Goal: Information Seeking & Learning: Learn about a topic

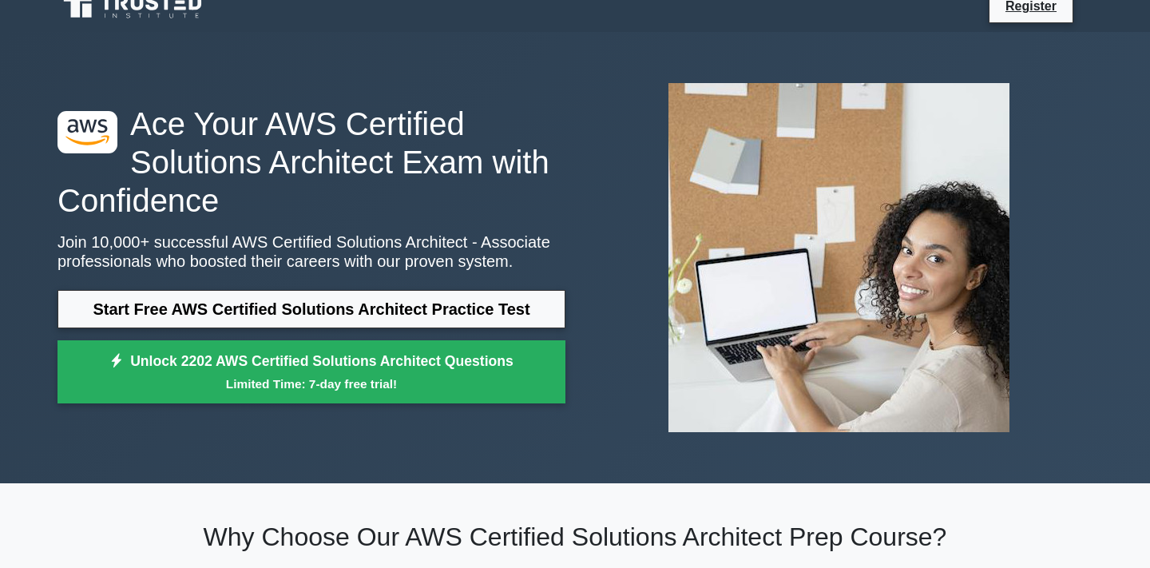
scroll to position [21, 0]
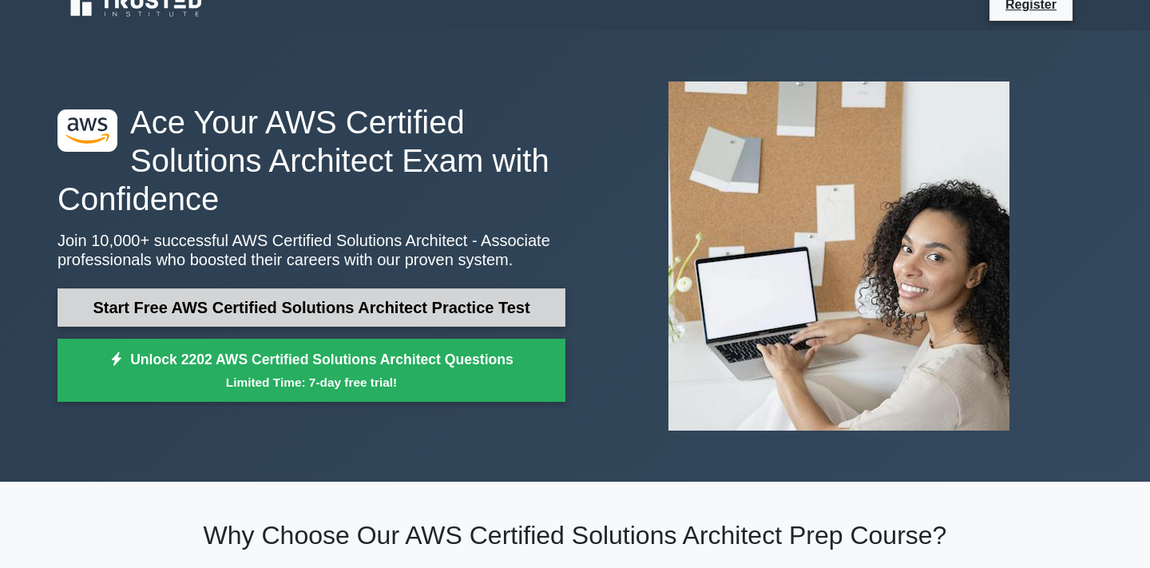
click at [344, 312] on link "Start Free AWS Certified Solutions Architect Practice Test" at bounding box center [312, 307] width 508 height 38
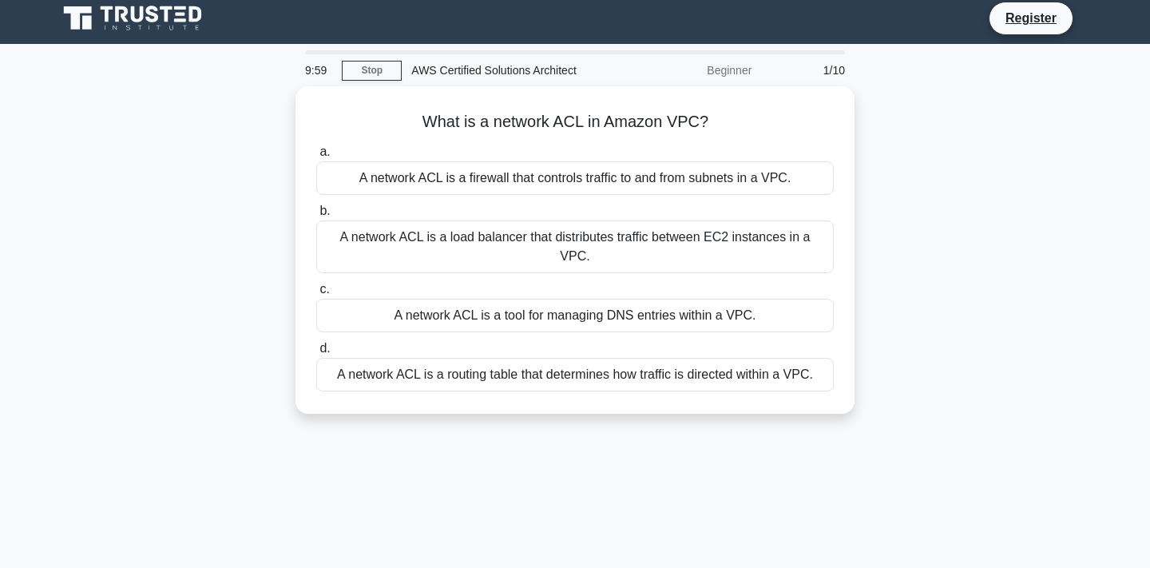
scroll to position [12, 0]
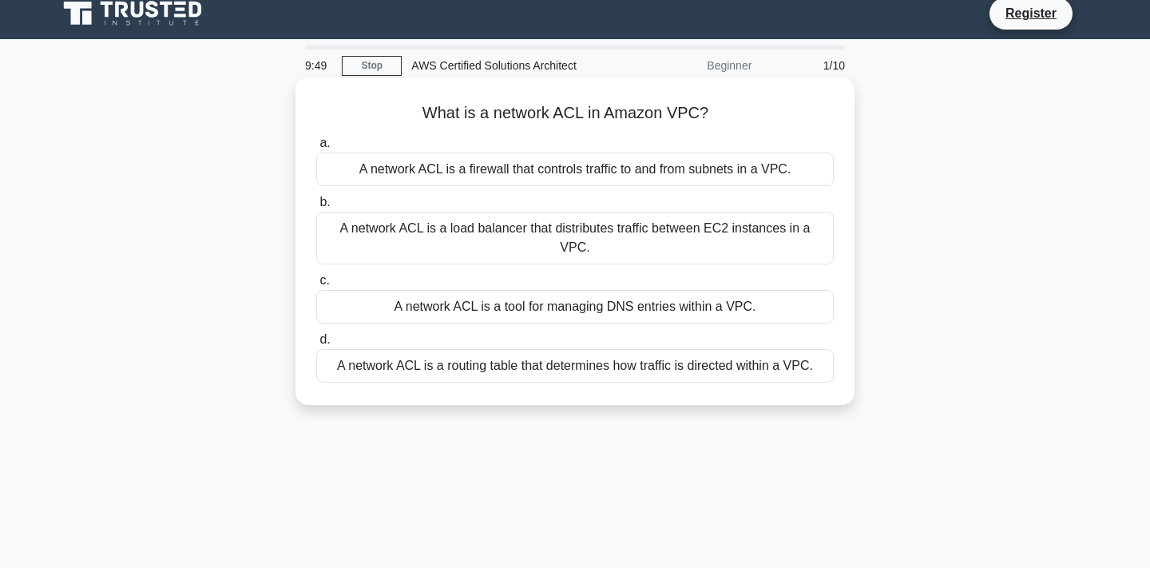
click at [454, 232] on div "A network ACL is a load balancer that distributes traffic between EC2 instances…" at bounding box center [575, 238] width 518 height 53
click at [316, 208] on input "b. A network ACL is a load balancer that distributes traffic between EC2 instan…" at bounding box center [316, 202] width 0 height 10
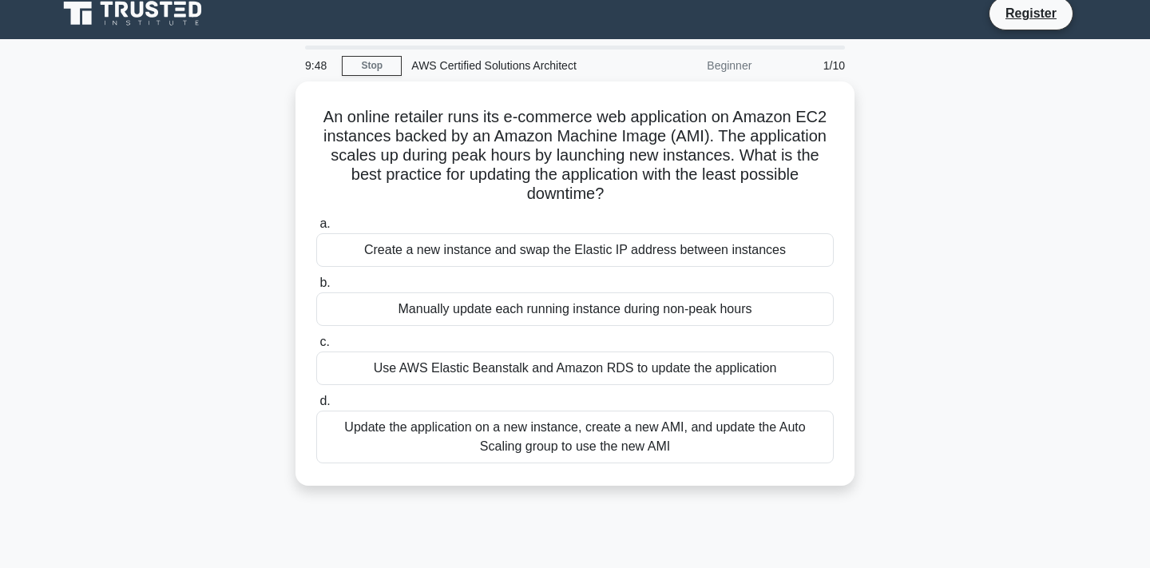
scroll to position [0, 0]
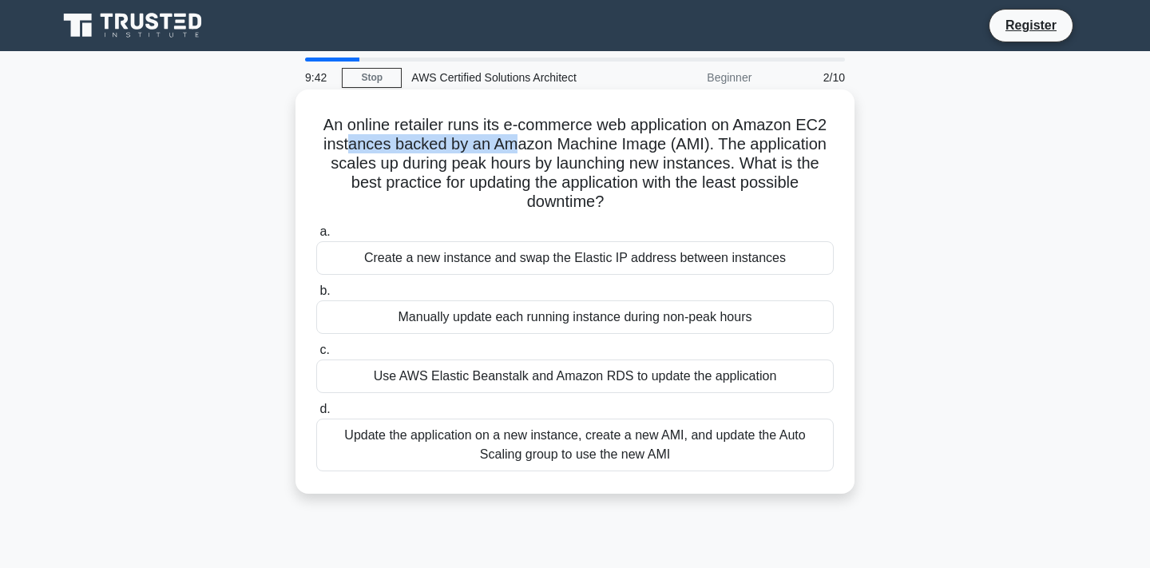
drag, startPoint x: 351, startPoint y: 150, endPoint x: 514, endPoint y: 150, distance: 163.0
click at [514, 150] on h5 "An online retailer runs its e-commerce web application on Amazon EC2 instances …" at bounding box center [575, 163] width 521 height 97
drag, startPoint x: 613, startPoint y: 142, endPoint x: 787, endPoint y: 145, distance: 173.4
click at [790, 147] on h5 "An online retailer runs its e-commerce web application on Amazon EC2 instances …" at bounding box center [575, 163] width 521 height 97
click at [812, 149] on h5 "An online retailer runs its e-commerce web application on Amazon EC2 instances …" at bounding box center [575, 163] width 521 height 97
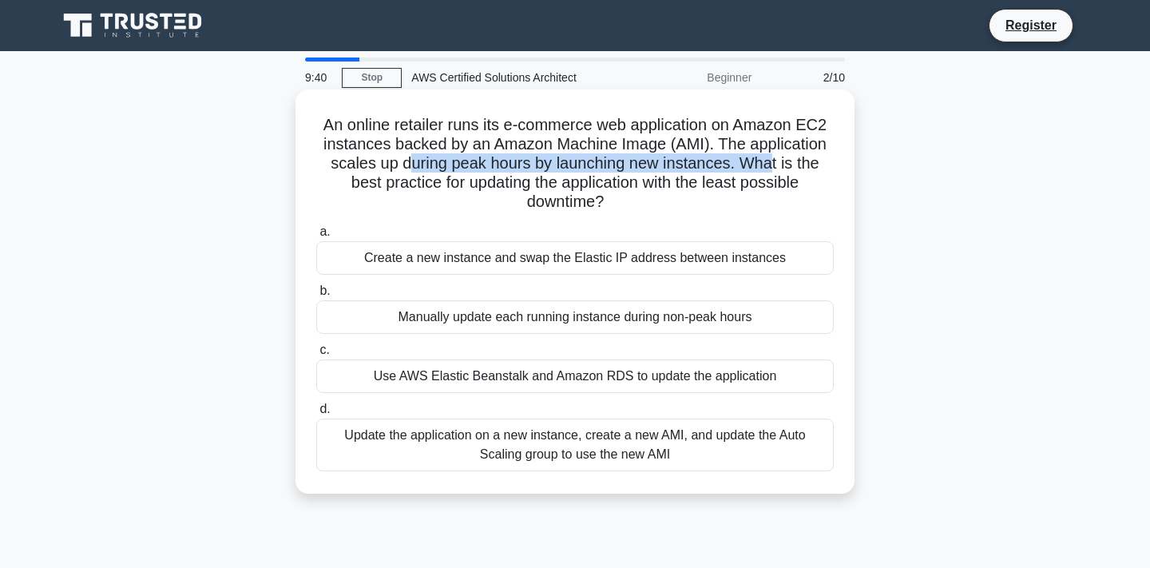
drag, startPoint x: 415, startPoint y: 165, endPoint x: 771, endPoint y: 161, distance: 356.3
click at [771, 165] on h5 "An online retailer runs its e-commerce web application on Amazon EC2 instances …" at bounding box center [575, 163] width 521 height 97
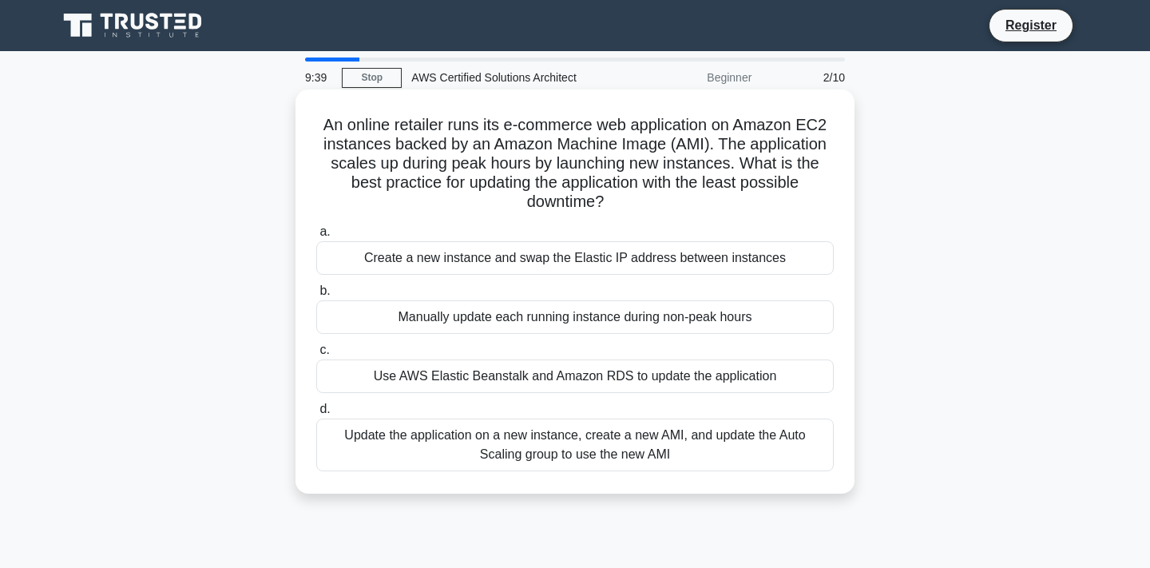
click at [654, 328] on div "Manually update each running instance during non-peak hours" at bounding box center [575, 317] width 518 height 34
click at [316, 296] on input "b. Manually update each running instance during non-peak hours" at bounding box center [316, 291] width 0 height 10
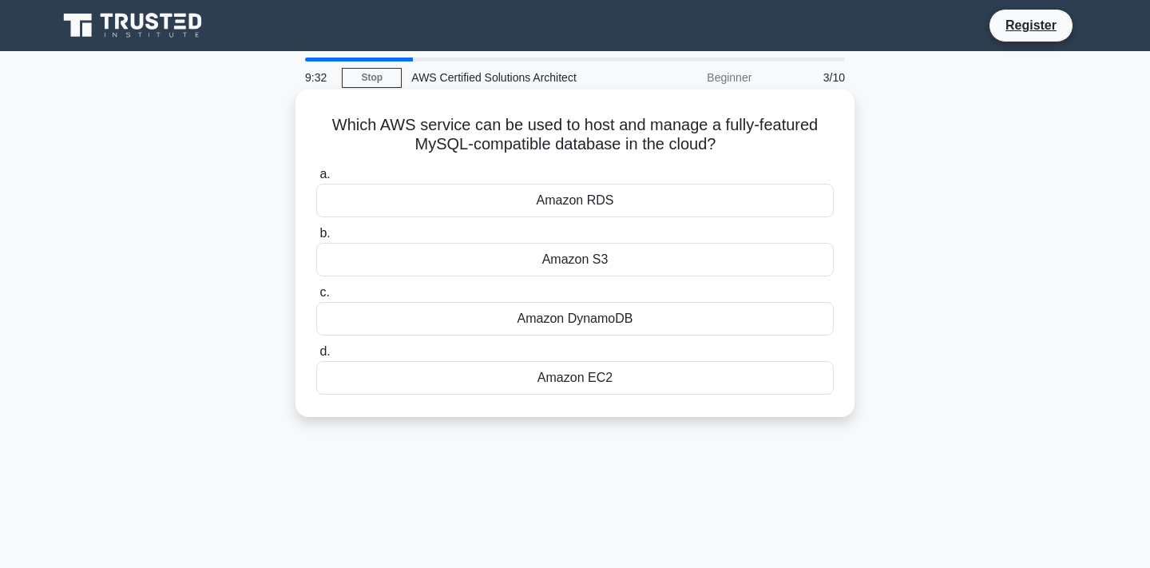
click at [572, 196] on div "Amazon RDS" at bounding box center [575, 201] width 518 height 34
click at [316, 180] on input "a. Amazon RDS" at bounding box center [316, 174] width 0 height 10
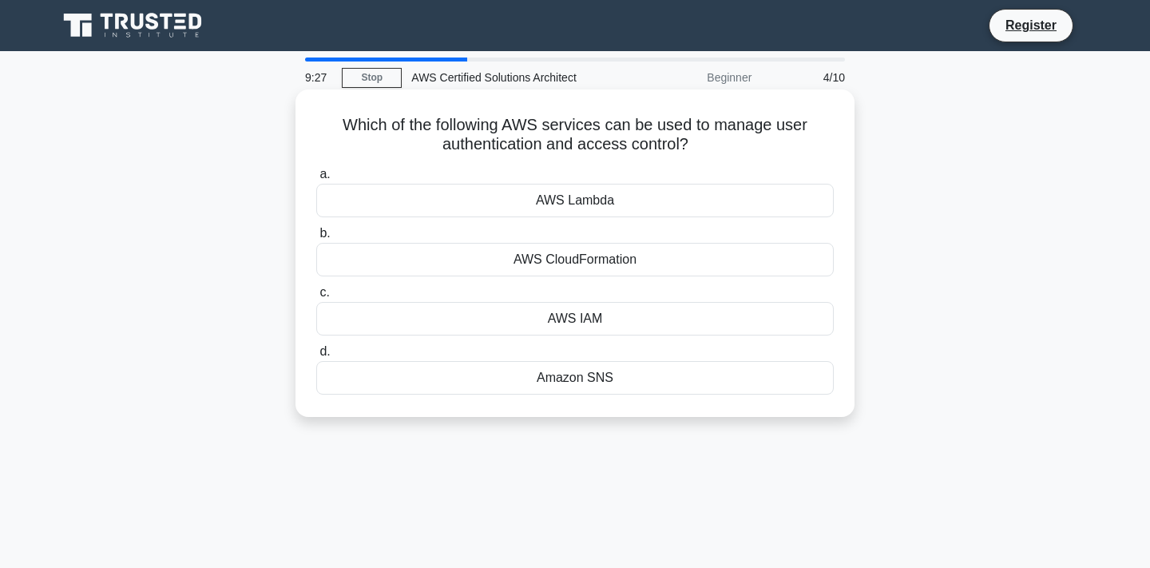
click at [563, 323] on div "AWS IAM" at bounding box center [575, 319] width 518 height 34
click at [316, 298] on input "c. AWS IAM" at bounding box center [316, 293] width 0 height 10
click at [580, 202] on div "Amazon RDS" at bounding box center [575, 201] width 518 height 34
click at [316, 180] on input "a. Amazon RDS" at bounding box center [316, 174] width 0 height 10
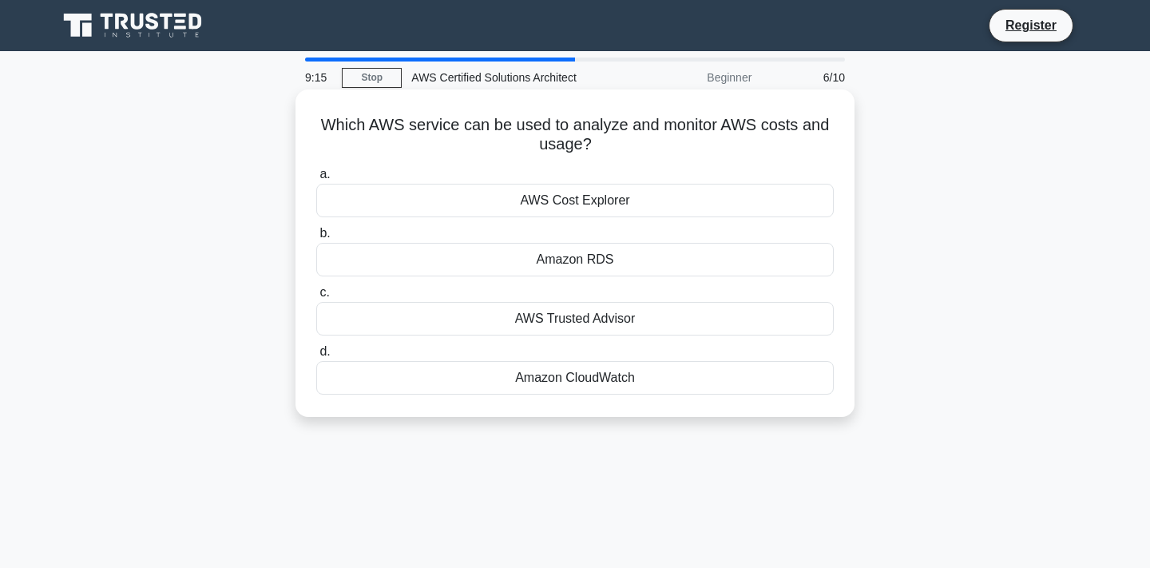
click at [579, 202] on div "AWS Cost Explorer" at bounding box center [575, 201] width 518 height 34
click at [316, 180] on input "a. AWS Cost Explorer" at bounding box center [316, 174] width 0 height 10
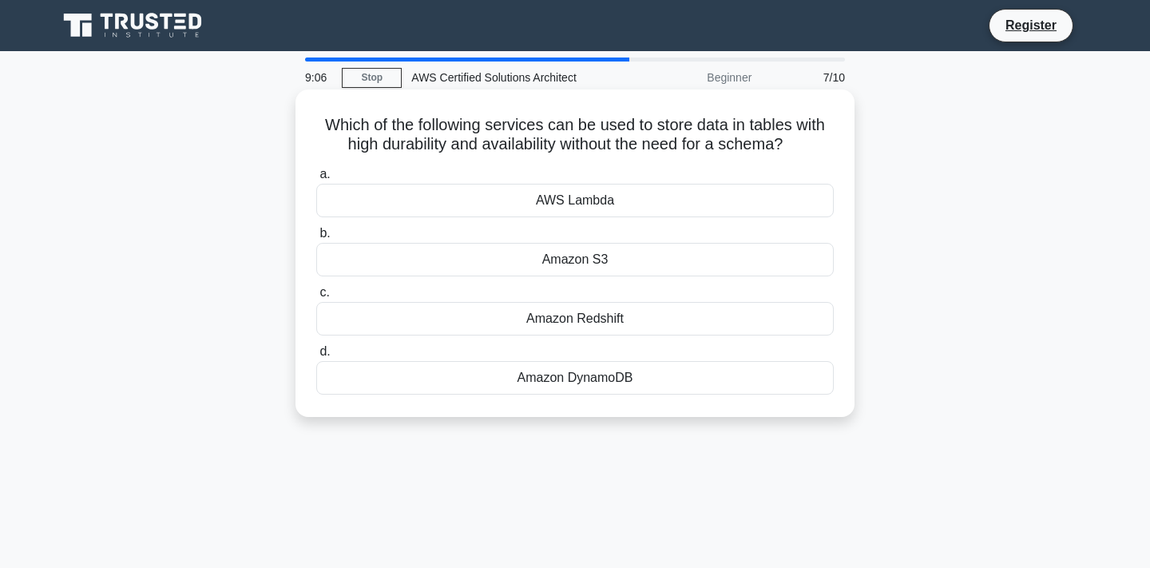
click at [577, 380] on div "Amazon DynamoDB" at bounding box center [575, 378] width 518 height 34
click at [316, 357] on input "d. Amazon DynamoDB" at bounding box center [316, 352] width 0 height 10
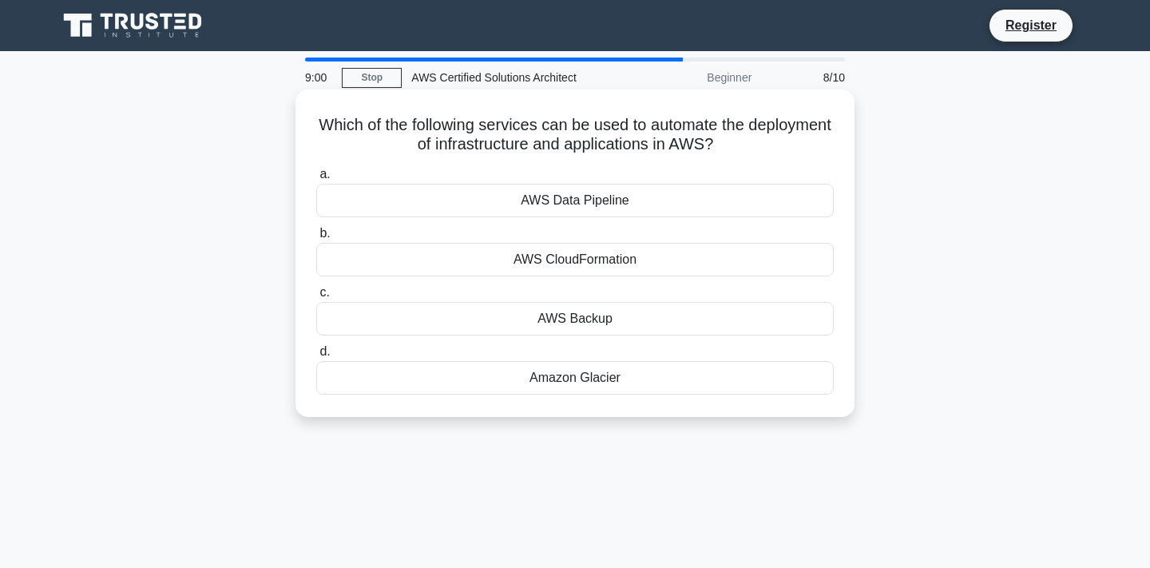
click at [555, 267] on div "AWS CloudFormation" at bounding box center [575, 260] width 518 height 34
click at [316, 239] on input "b. AWS CloudFormation" at bounding box center [316, 233] width 0 height 10
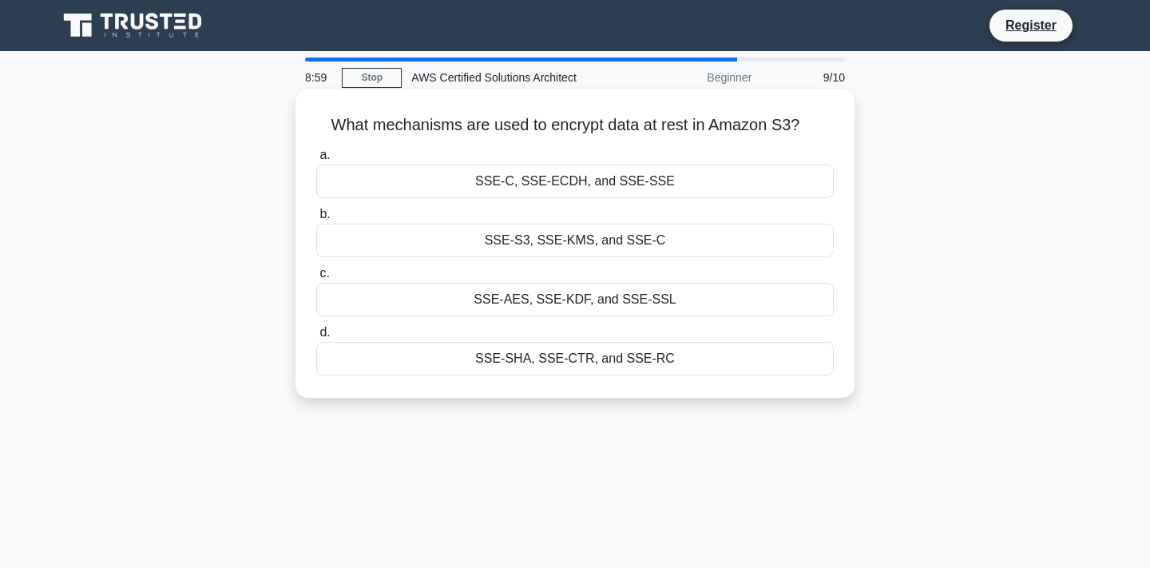
click at [554, 256] on div "SSE-S3, SSE-KMS, and SSE-C" at bounding box center [575, 241] width 518 height 34
click at [316, 220] on input "b. SSE-S3, SSE-KMS, and SSE-C" at bounding box center [316, 214] width 0 height 10
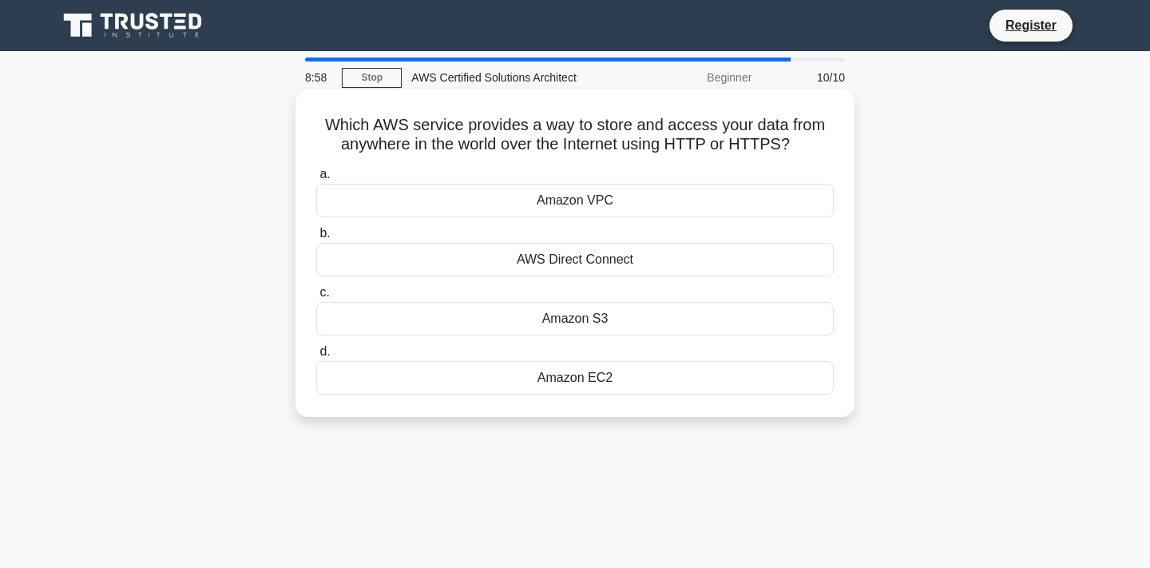
click at [568, 272] on div "AWS Direct Connect" at bounding box center [575, 260] width 518 height 34
click at [316, 239] on input "b. AWS Direct Connect" at bounding box center [316, 233] width 0 height 10
